Goal: Information Seeking & Learning: Learn about a topic

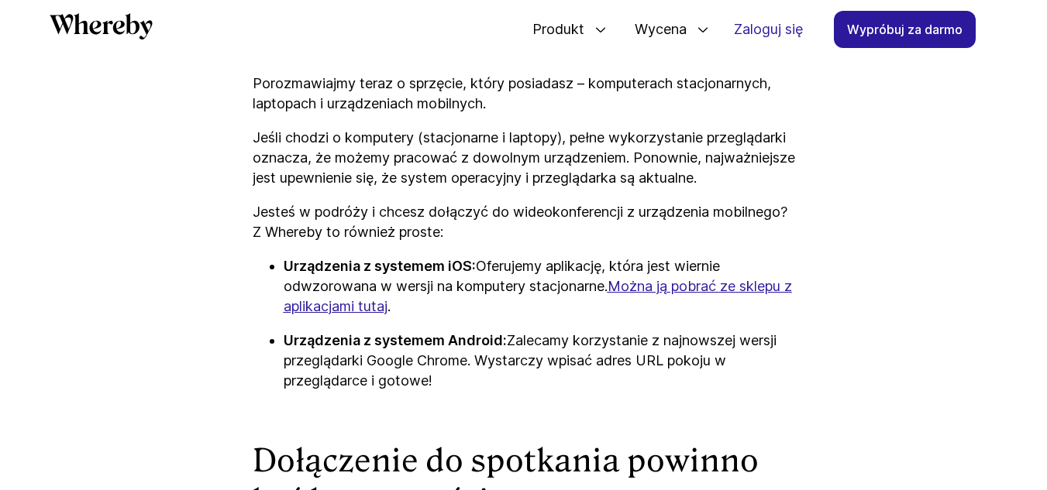
scroll to position [2710, 0]
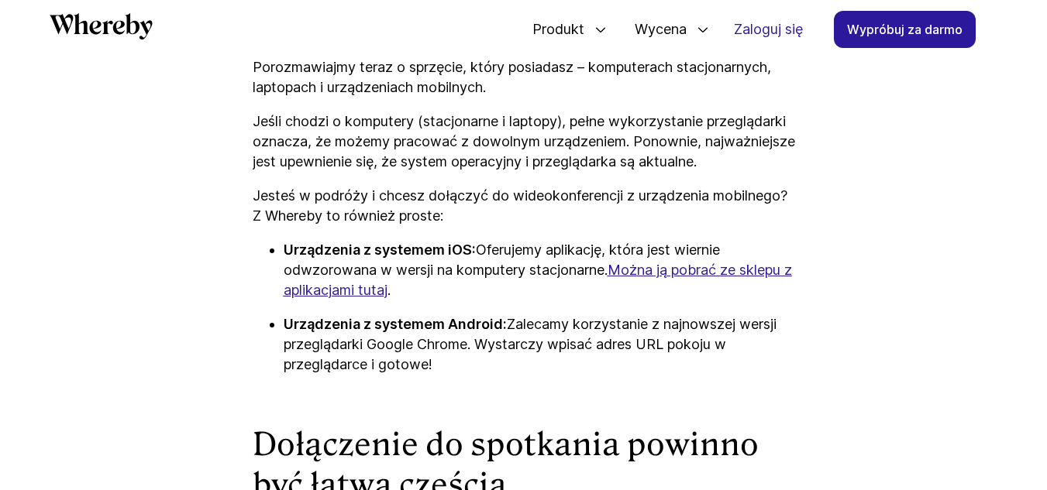
click at [769, 290] on font "Można ją pobrać ze sklepu z aplikacjami tutaj" at bounding box center [538, 280] width 508 height 36
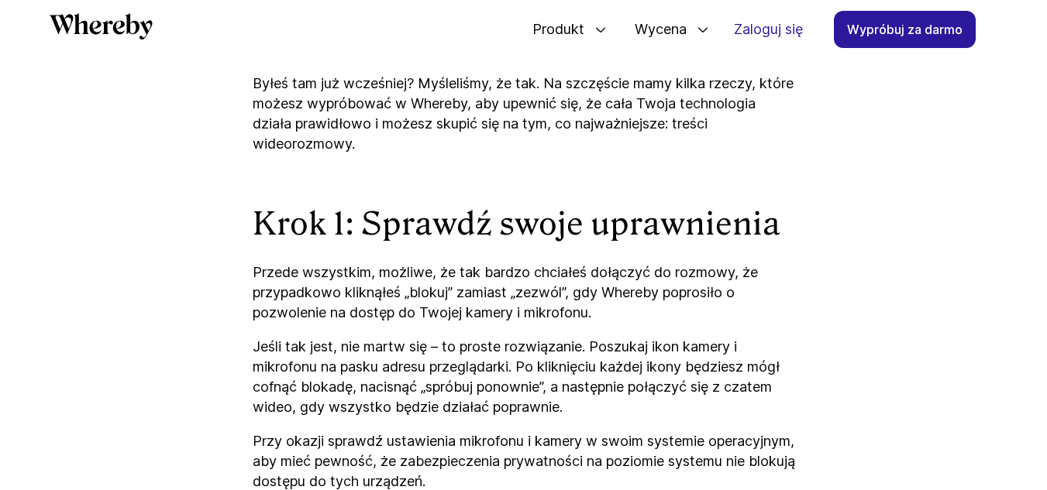
scroll to position [1204, 0]
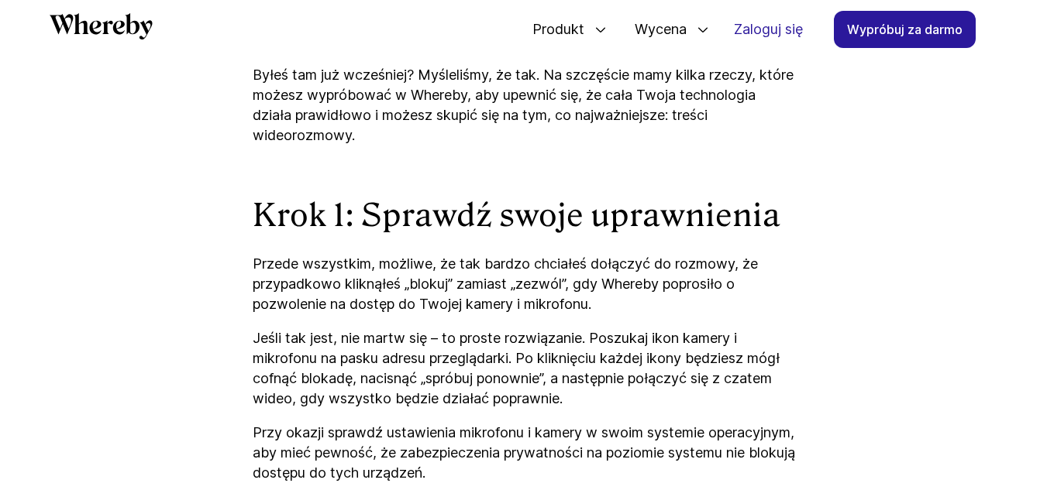
drag, startPoint x: 862, startPoint y: 5, endPoint x: 672, endPoint y: 144, distance: 236.2
click at [672, 144] on p "Byłeś tam już wcześniej? Myśleliśmy, że tak. Na szczęście mamy kilka rzeczy, kt…" at bounding box center [524, 105] width 542 height 81
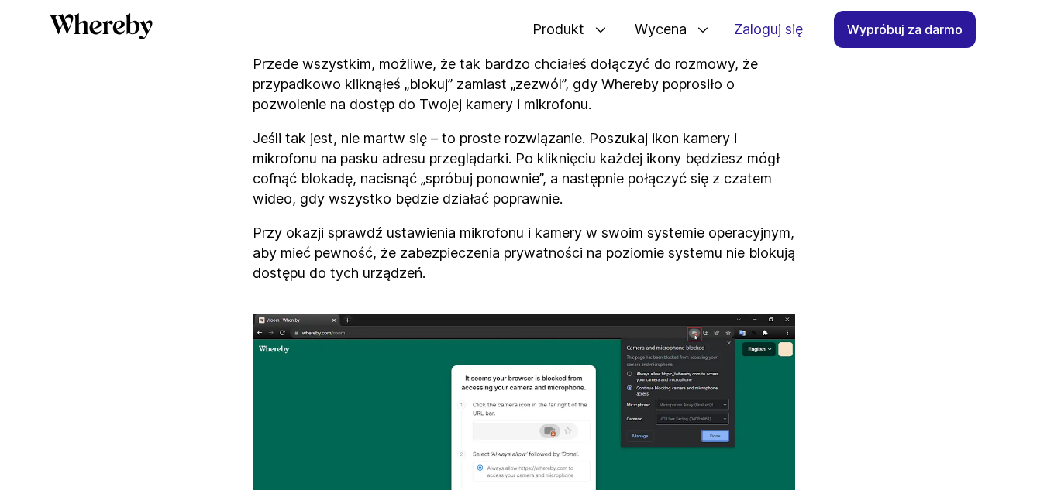
scroll to position [1379, 0]
